Goal: Task Accomplishment & Management: Use online tool/utility

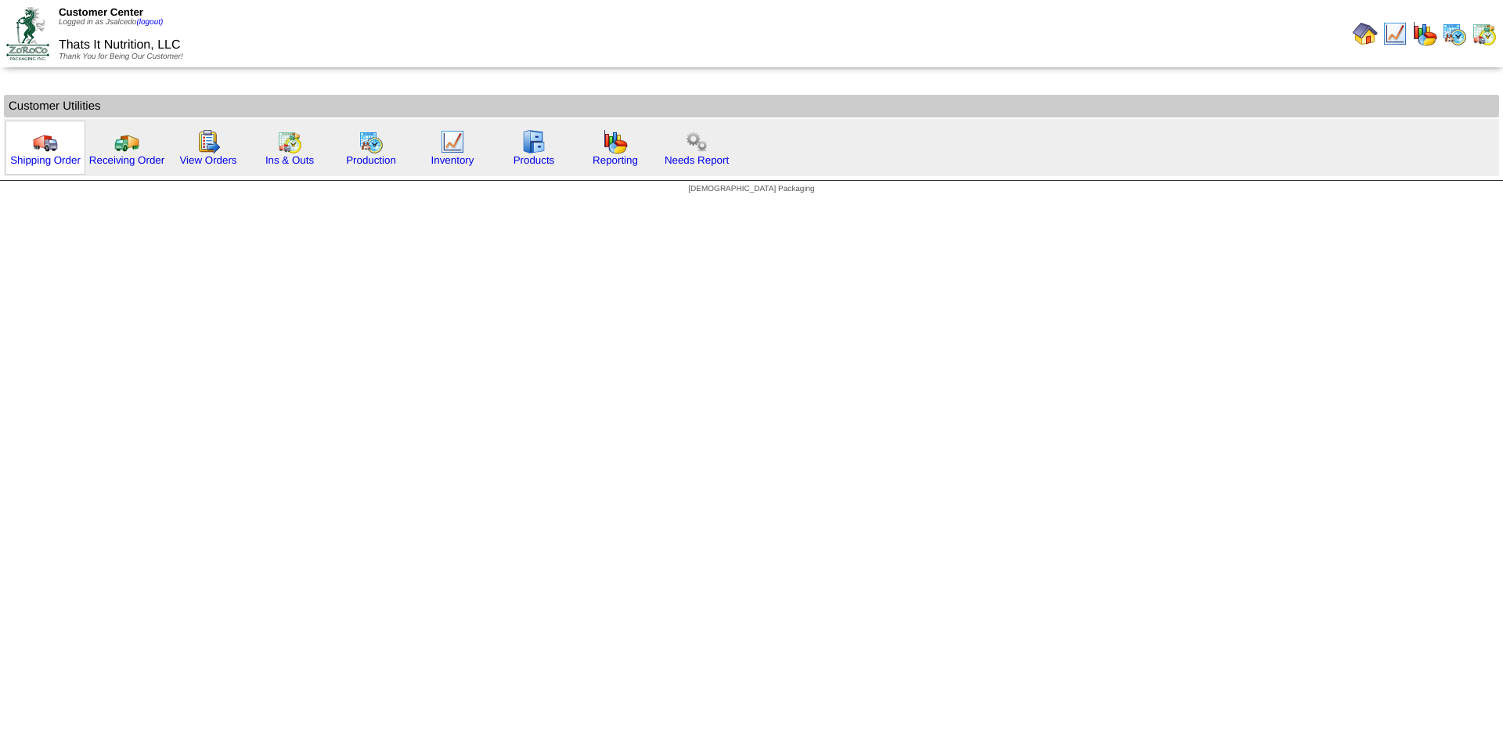
click at [45, 149] on img at bounding box center [45, 141] width 25 height 25
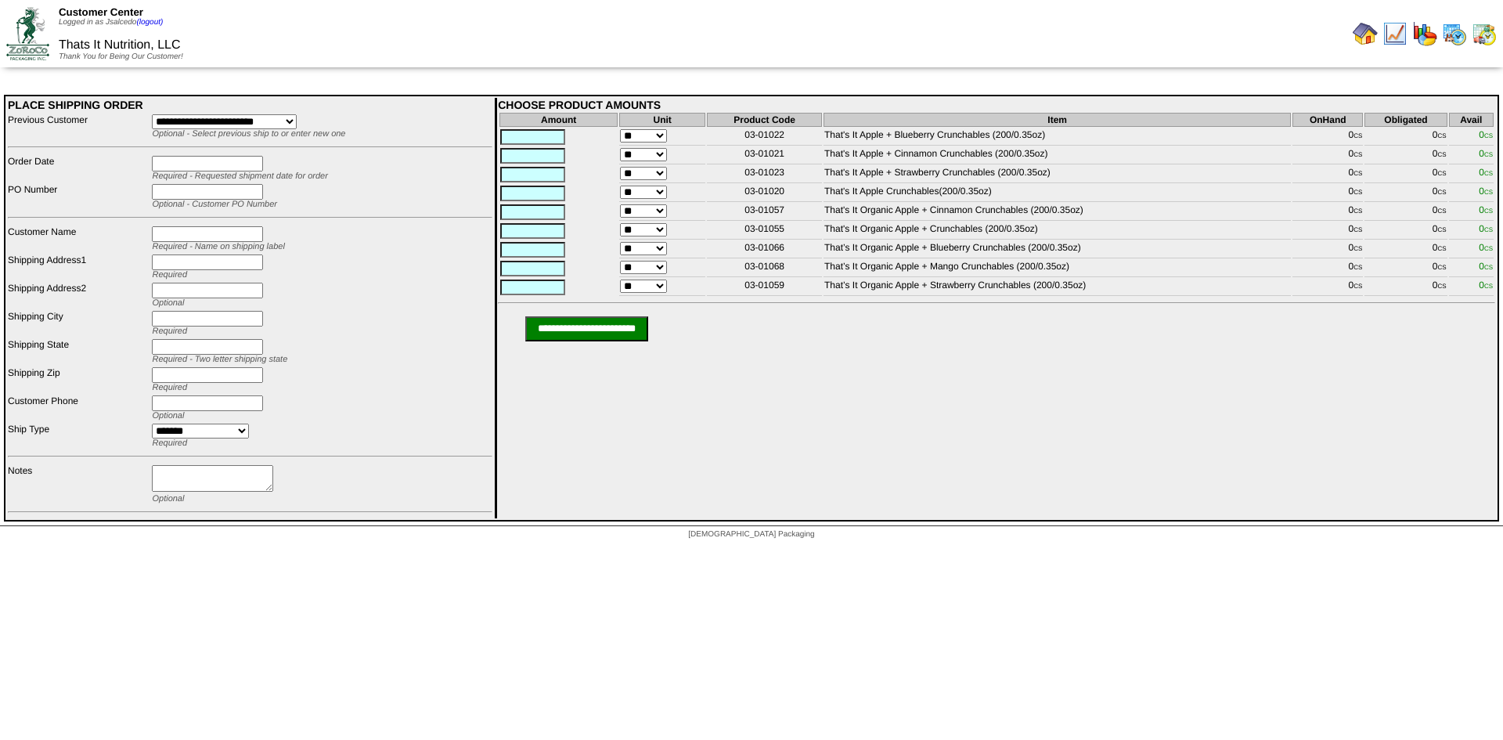
click at [1483, 34] on img at bounding box center [1484, 33] width 25 height 25
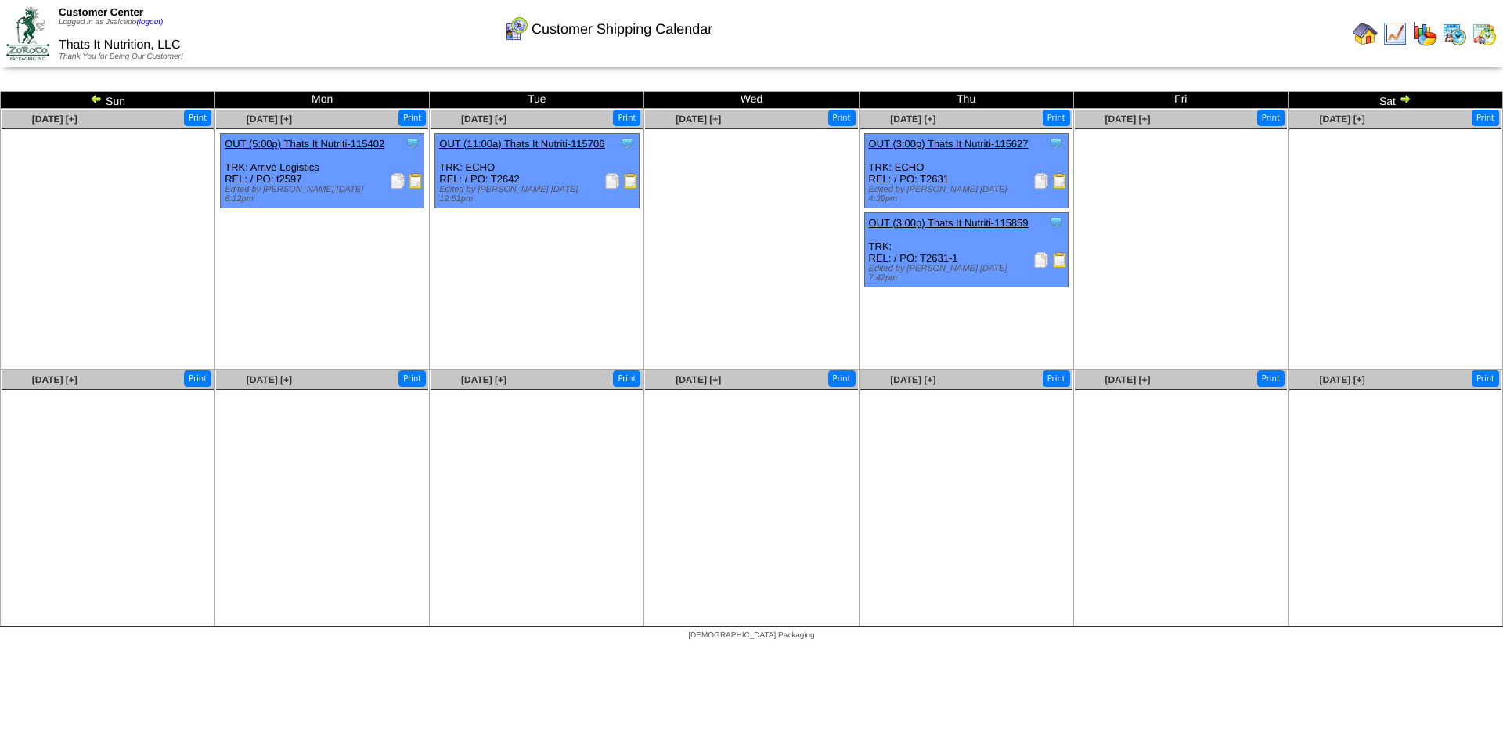
click at [1037, 252] on img at bounding box center [1041, 260] width 16 height 16
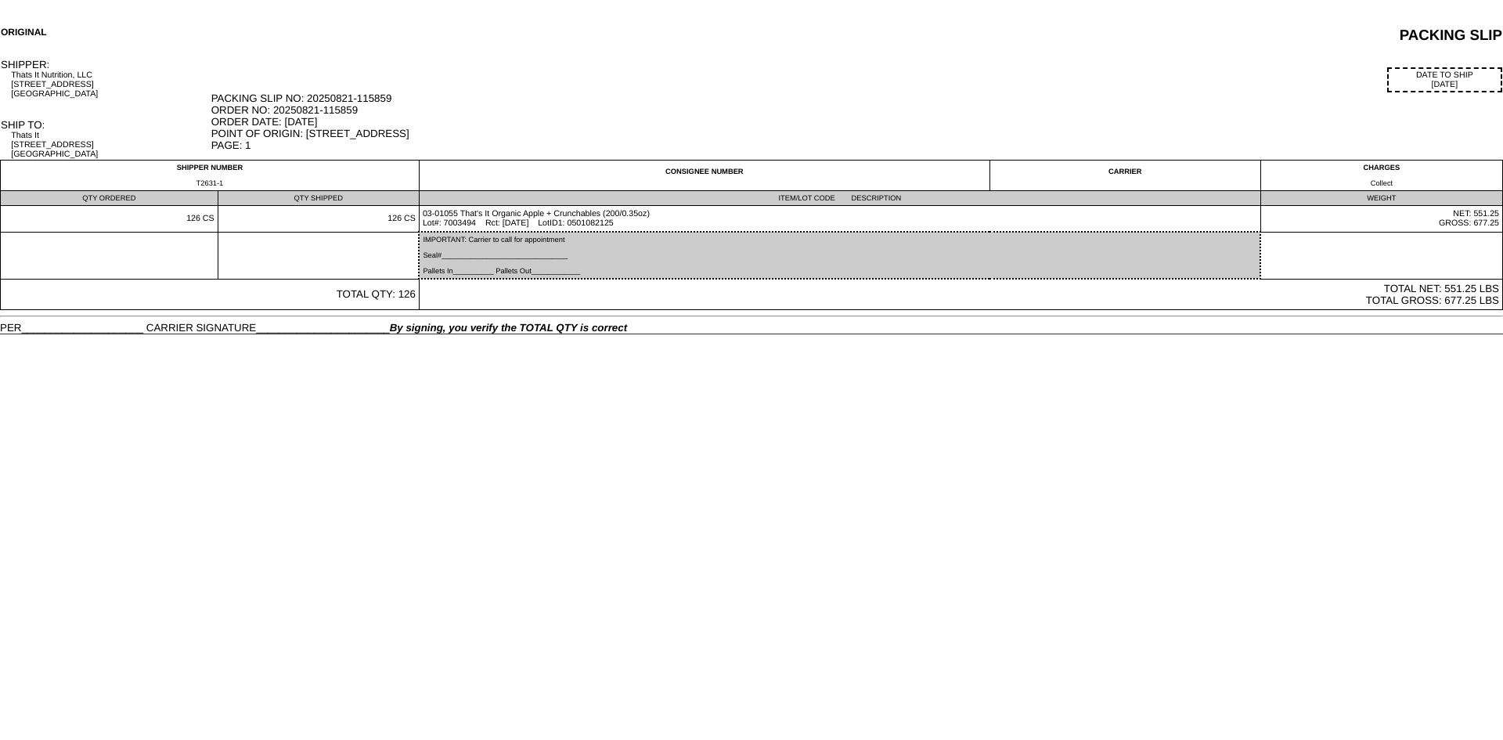
click at [639, 82] on div "DATE TO SHIP 08/21/25" at bounding box center [856, 79] width 1291 height 25
